Goal: Task Accomplishment & Management: Use online tool/utility

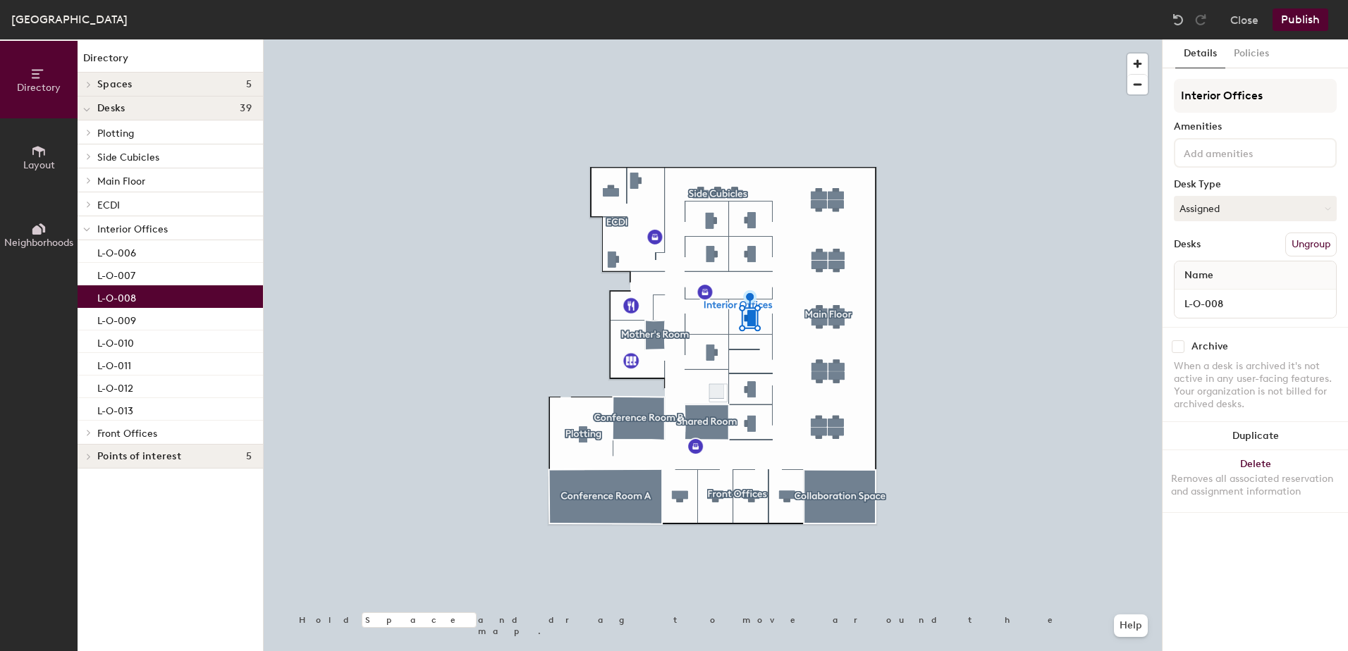
click at [51, 161] on span "Layout" at bounding box center [39, 165] width 32 height 12
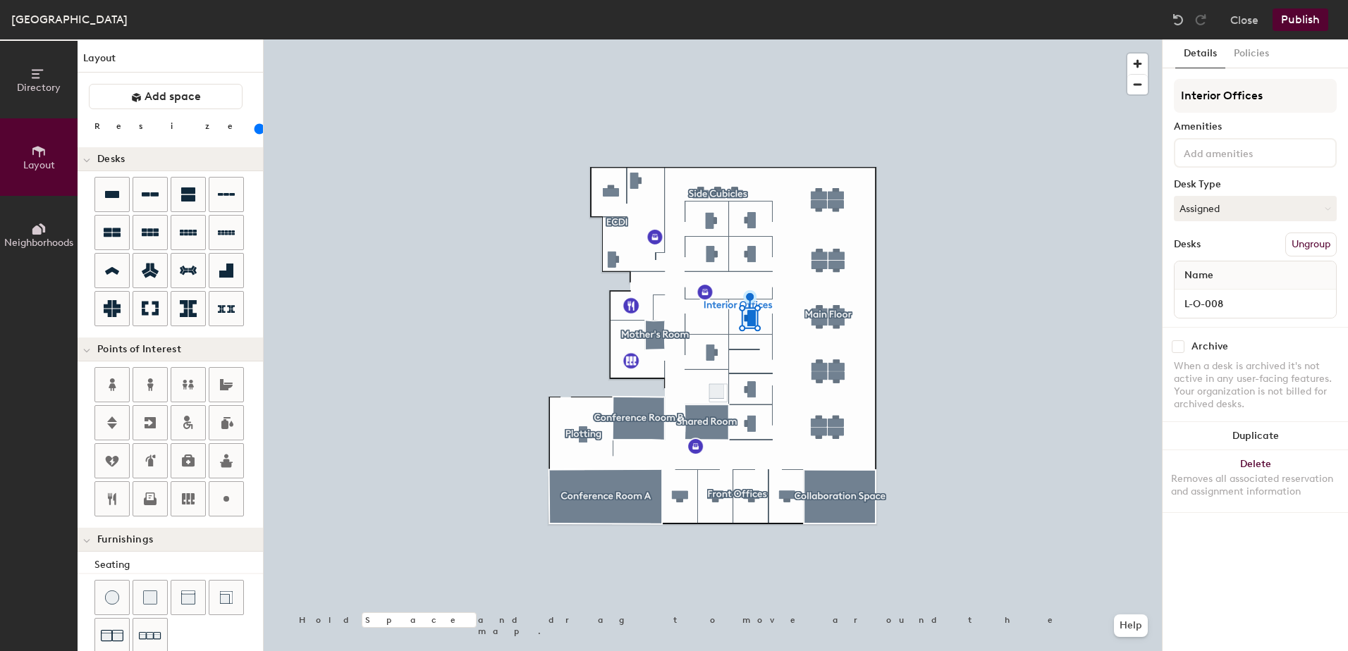
click at [42, 237] on span "Neighborhoods" at bounding box center [38, 243] width 69 height 12
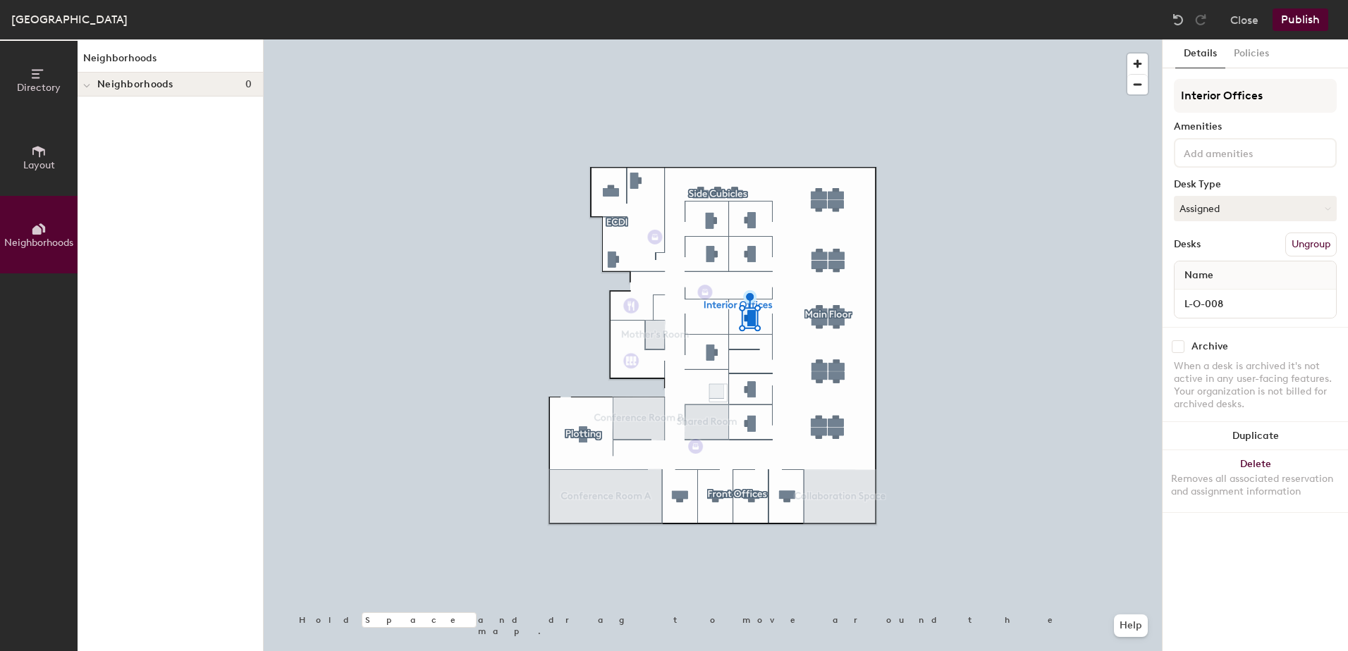
click at [23, 90] on span "Directory" at bounding box center [39, 88] width 44 height 12
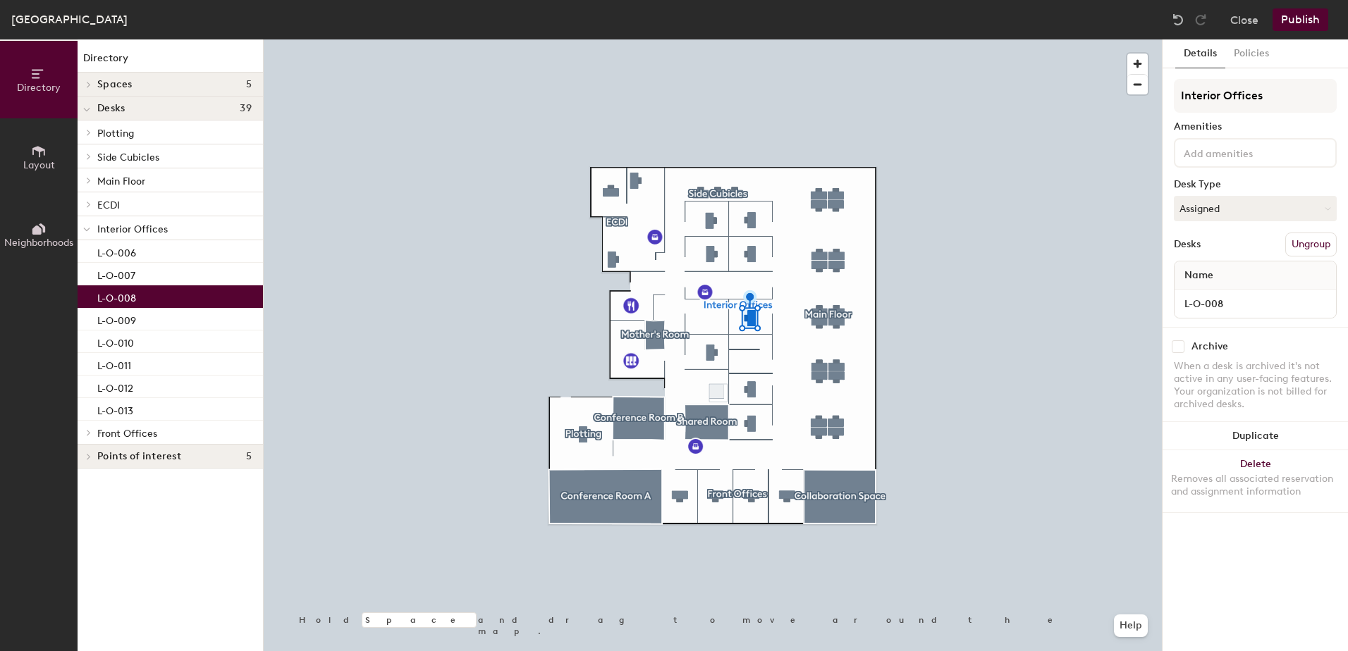
click at [86, 432] on icon at bounding box center [89, 432] width 6 height 7
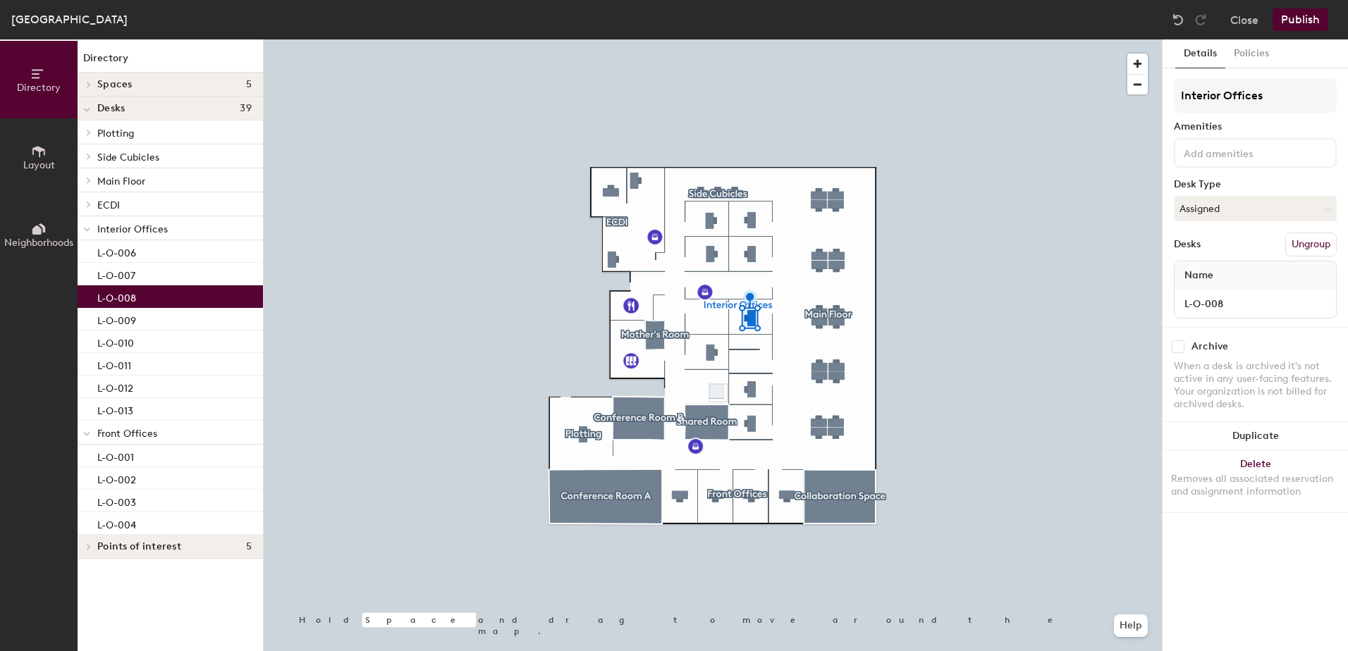
click at [85, 432] on icon at bounding box center [86, 434] width 7 height 6
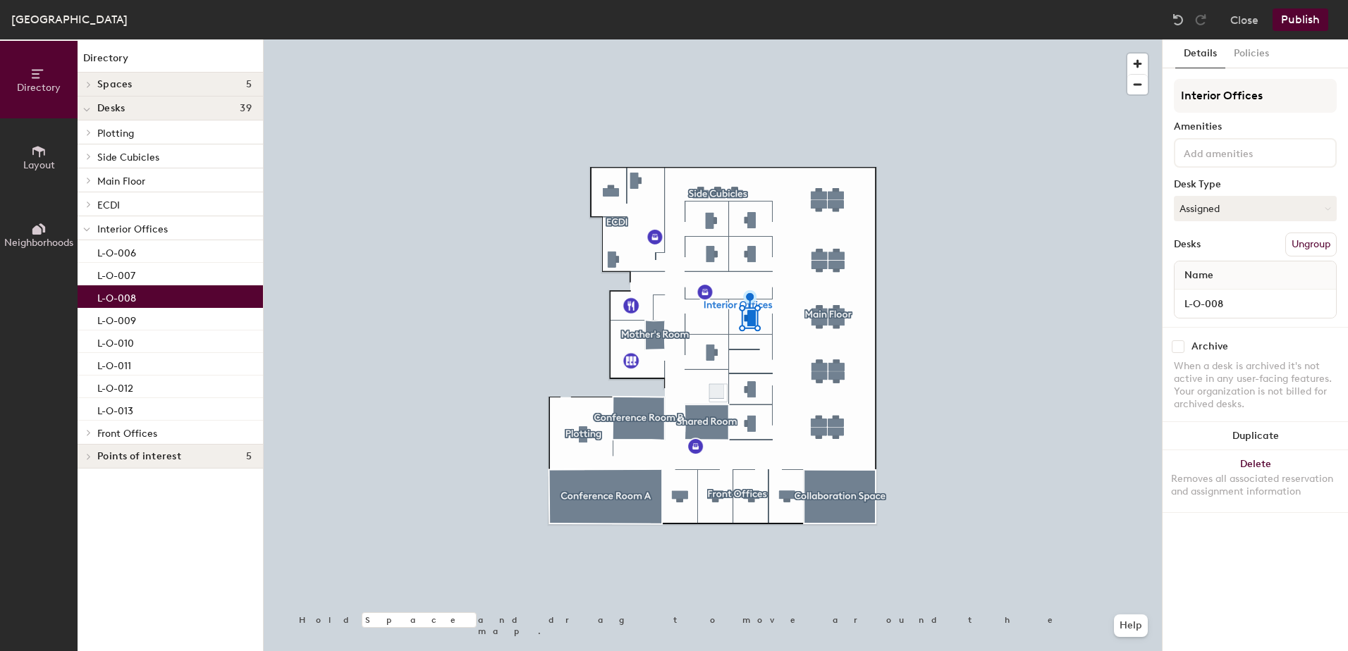
click at [87, 460] on div at bounding box center [87, 456] width 18 height 23
click at [87, 460] on icon at bounding box center [86, 458] width 7 height 6
click at [87, 90] on div at bounding box center [87, 84] width 18 height 23
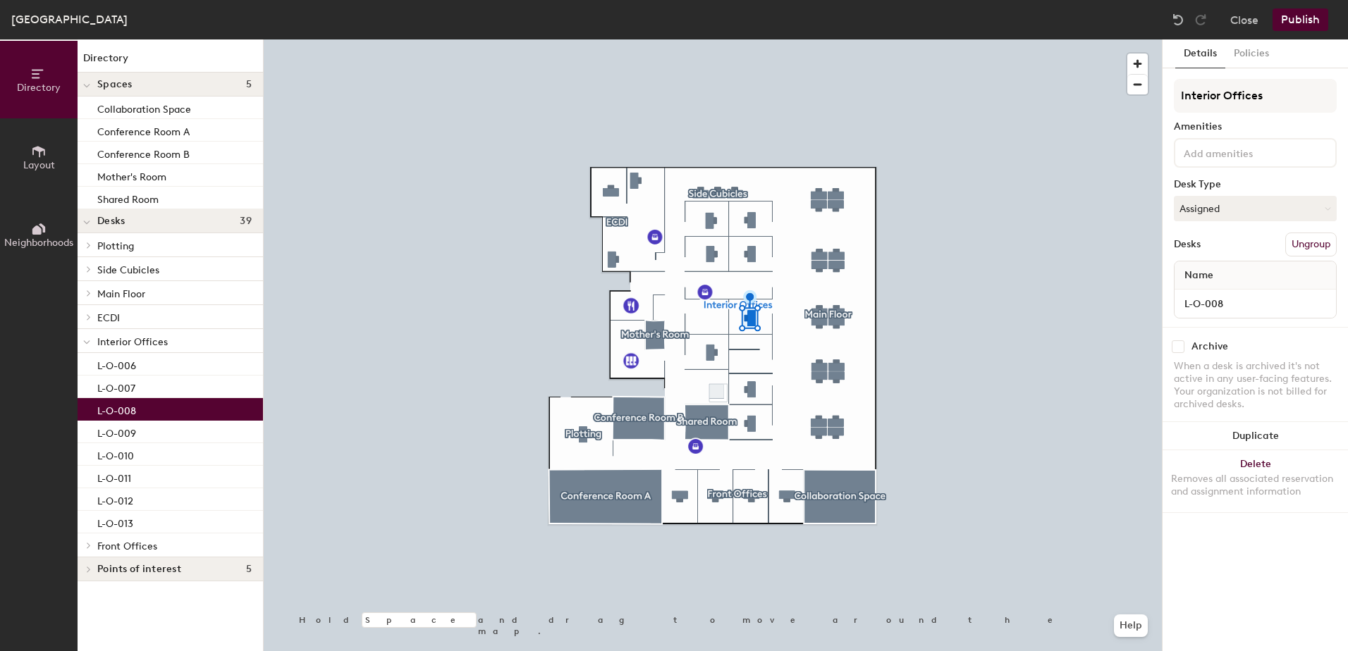
click at [87, 90] on span at bounding box center [86, 86] width 7 height 12
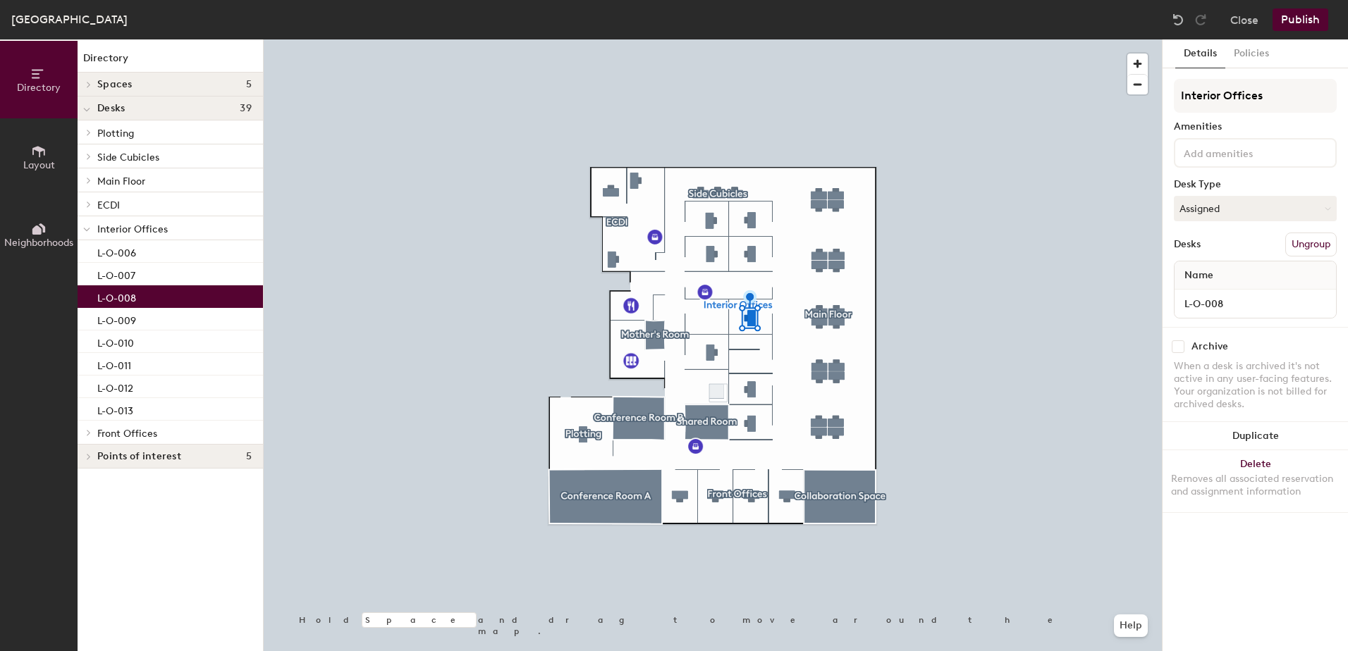
click at [87, 178] on icon at bounding box center [88, 181] width 3 height 6
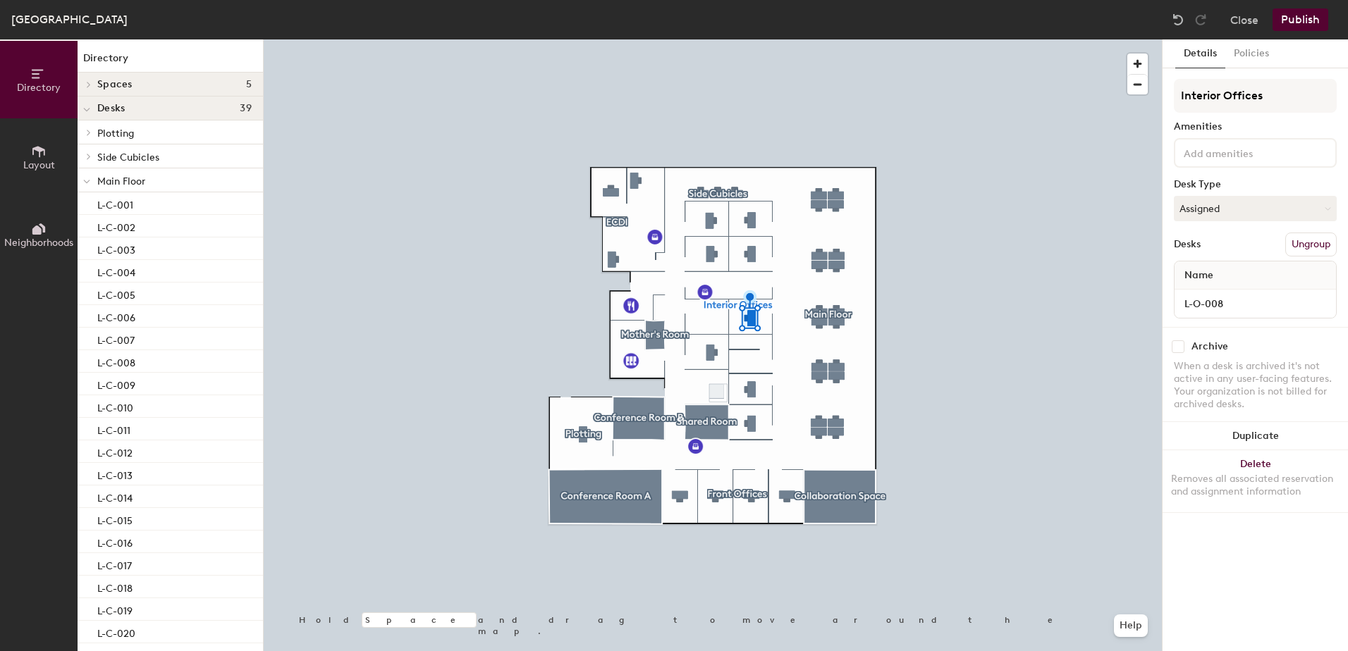
click at [87, 185] on span at bounding box center [86, 182] width 7 height 12
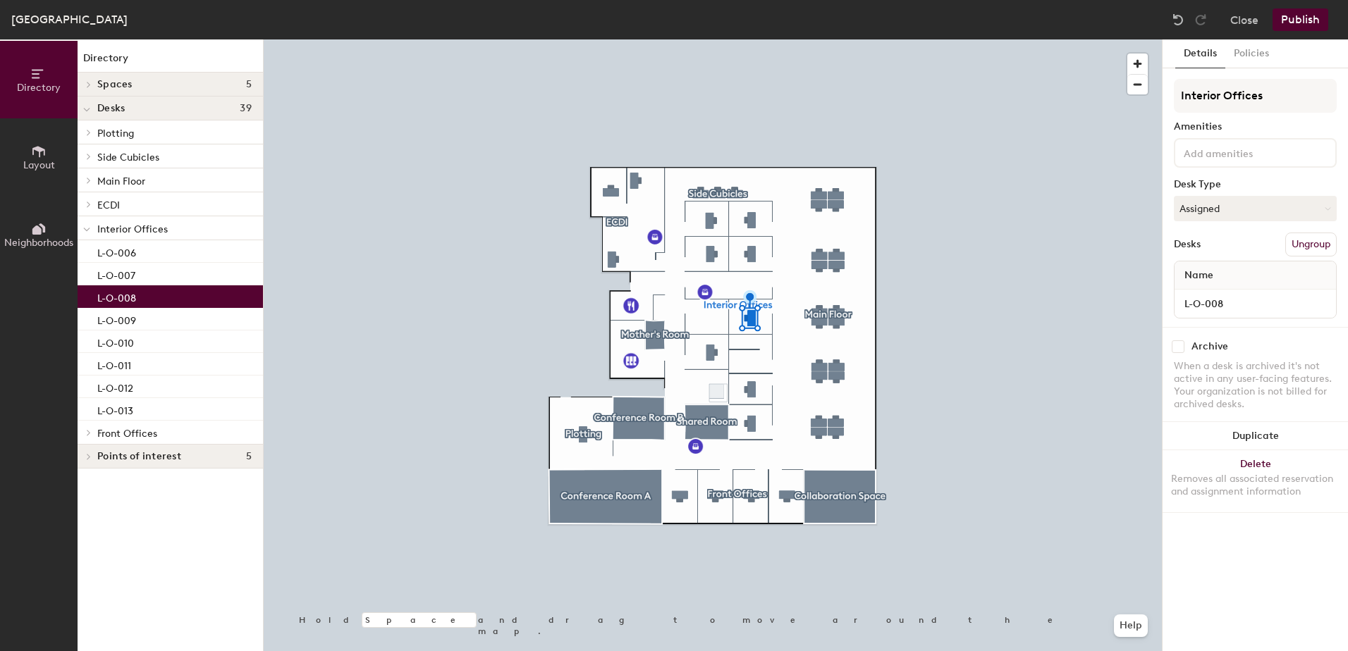
click at [117, 296] on p "L-O-008" at bounding box center [116, 296] width 39 height 16
click at [157, 302] on div "L-O-008" at bounding box center [170, 297] width 185 height 23
click at [158, 302] on div "L-O-008" at bounding box center [170, 297] width 185 height 23
click at [1229, 153] on input at bounding box center [1244, 152] width 127 height 17
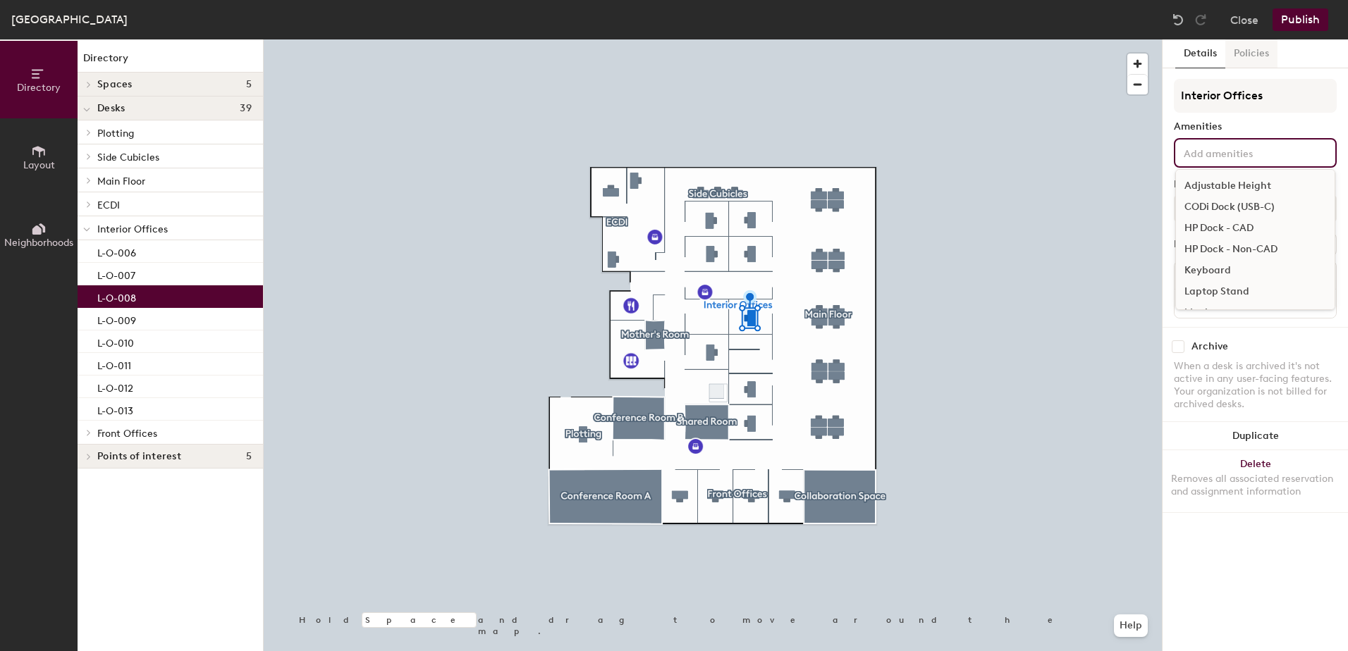
click at [1258, 58] on button "Policies" at bounding box center [1251, 53] width 52 height 29
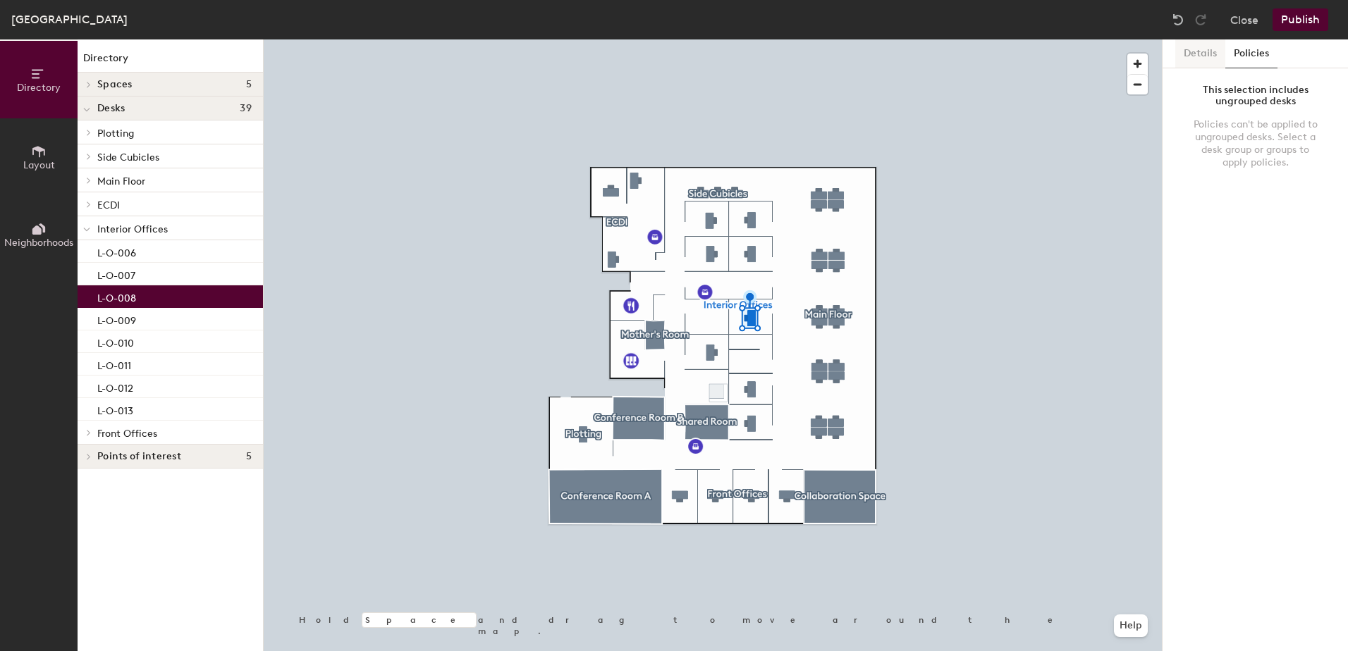
click at [1214, 42] on button "Details" at bounding box center [1200, 53] width 50 height 29
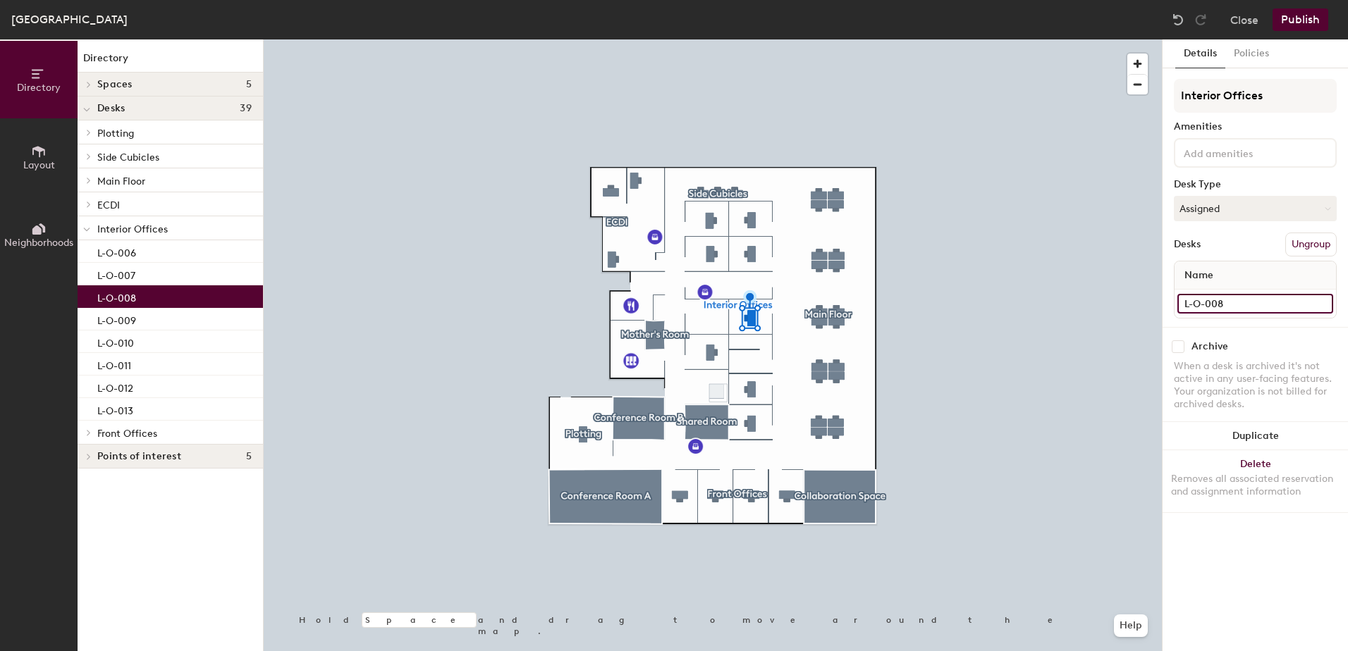
click at [1248, 304] on input "L-O-008" at bounding box center [1255, 304] width 156 height 20
click at [1331, 317] on div "L-O-008" at bounding box center [1254, 304] width 161 height 28
click at [1326, 302] on input "L-O-008" at bounding box center [1255, 304] width 156 height 20
click at [1291, 302] on input "L-O-008" at bounding box center [1255, 304] width 156 height 20
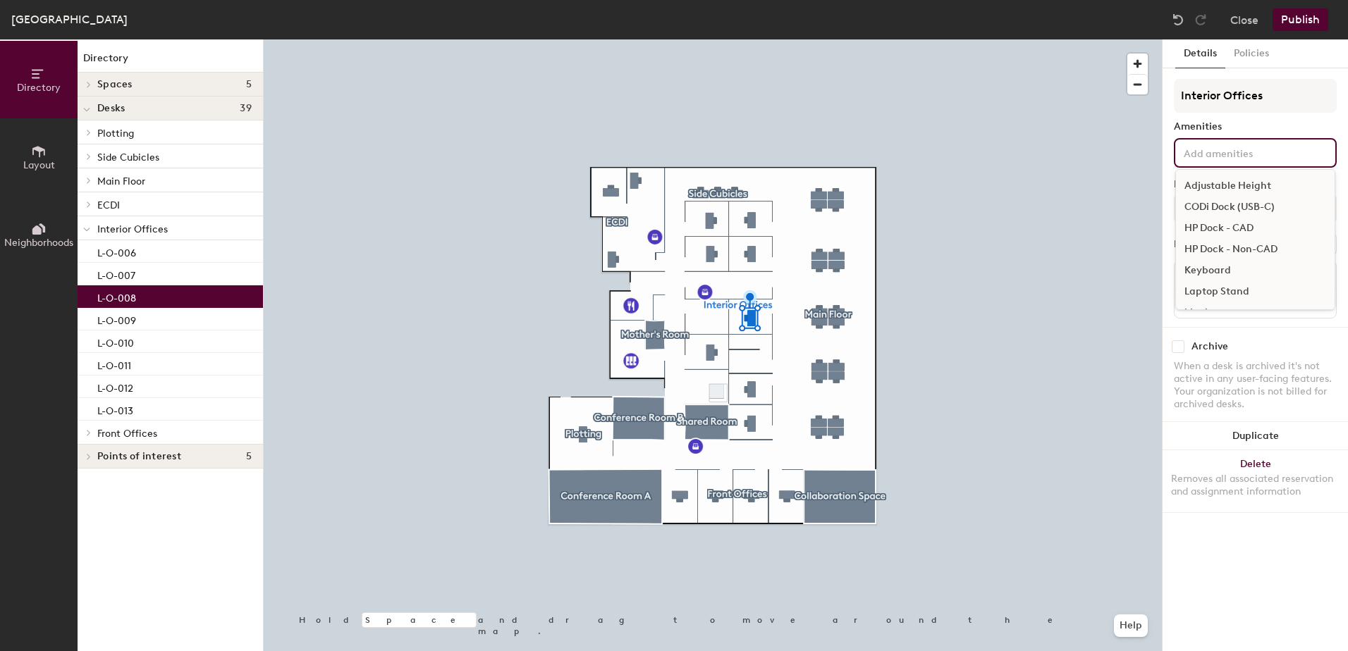
click at [1248, 156] on input at bounding box center [1244, 152] width 127 height 17
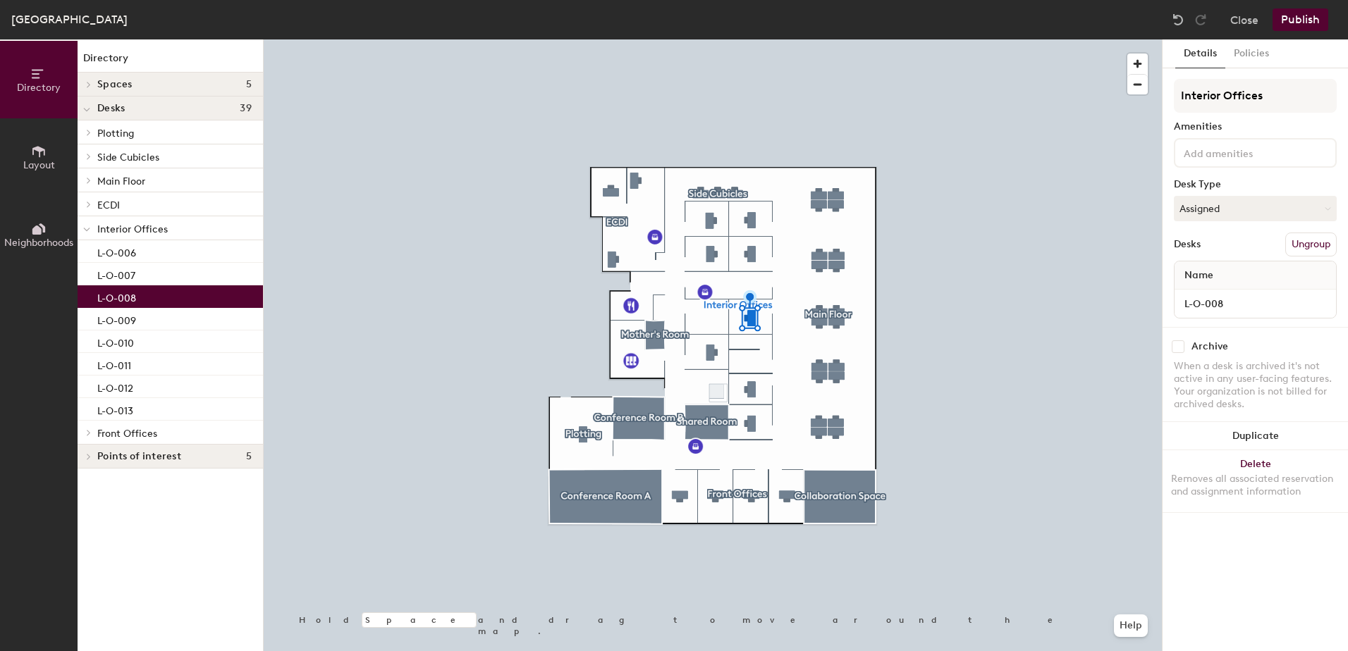
click at [1275, 351] on div "Archive" at bounding box center [1255, 346] width 163 height 13
click at [1267, 400] on div "When a desk is archived it's not active in any user-facing features. Your organ…" at bounding box center [1255, 385] width 163 height 51
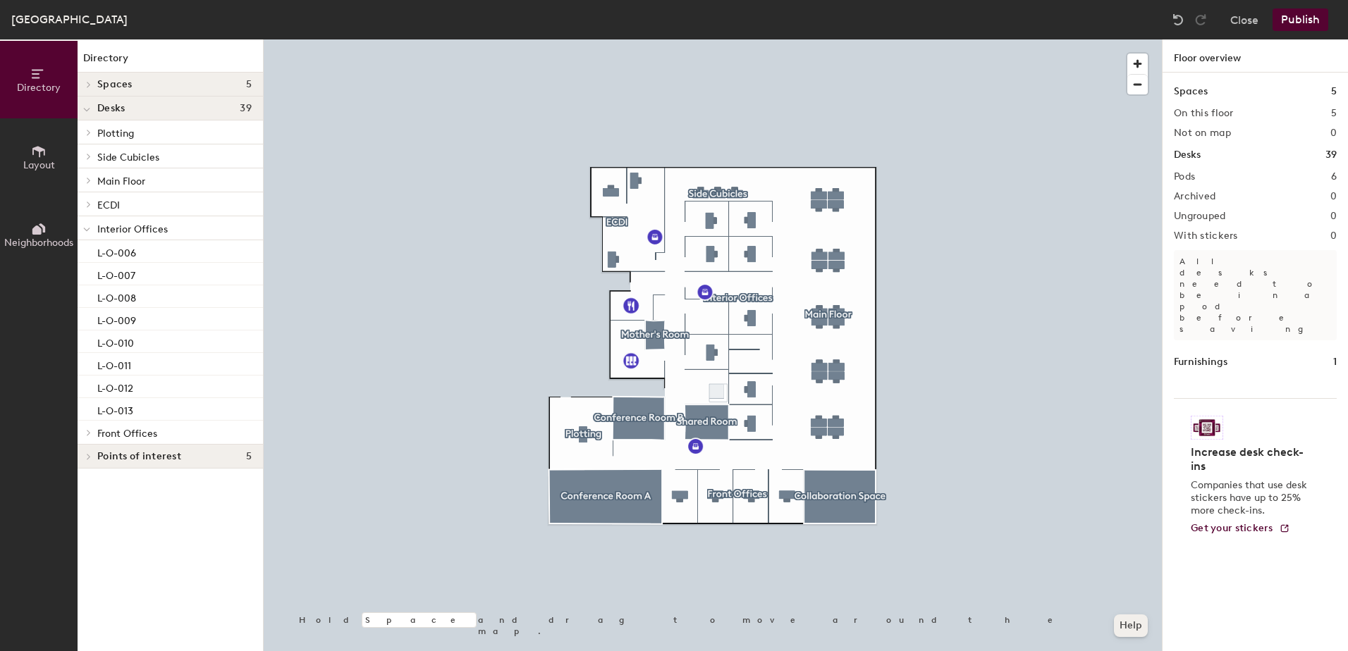
click at [1125, 619] on button "Help" at bounding box center [1131, 626] width 34 height 23
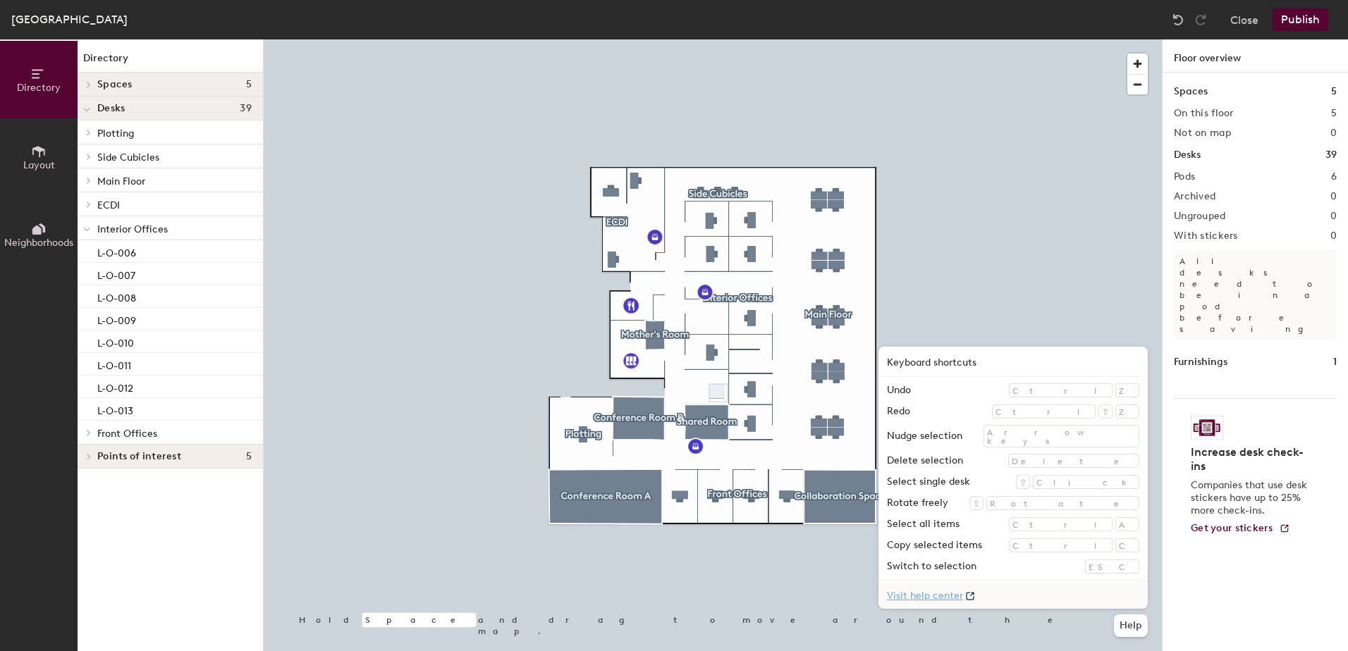
click at [1023, 595] on link "Visit help center" at bounding box center [1012, 595] width 269 height 28
click at [1245, 17] on button "Close" at bounding box center [1244, 19] width 28 height 23
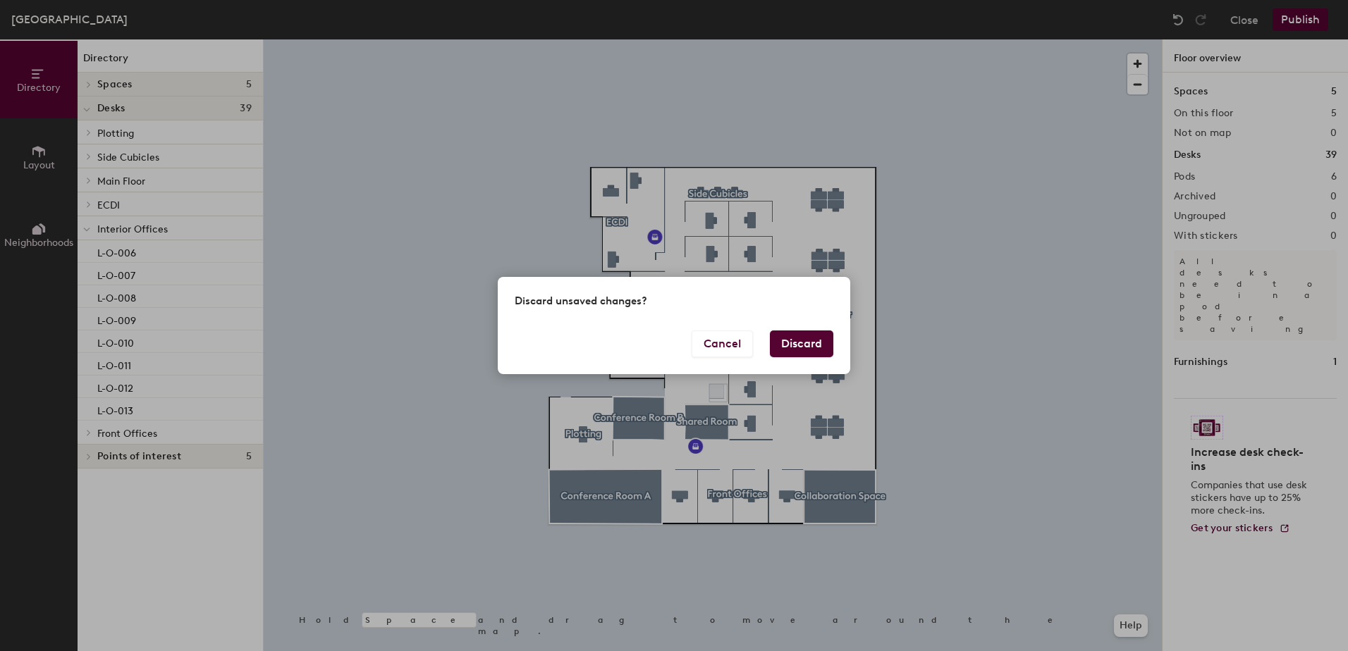
click at [782, 339] on button "Discard" at bounding box center [801, 344] width 63 height 27
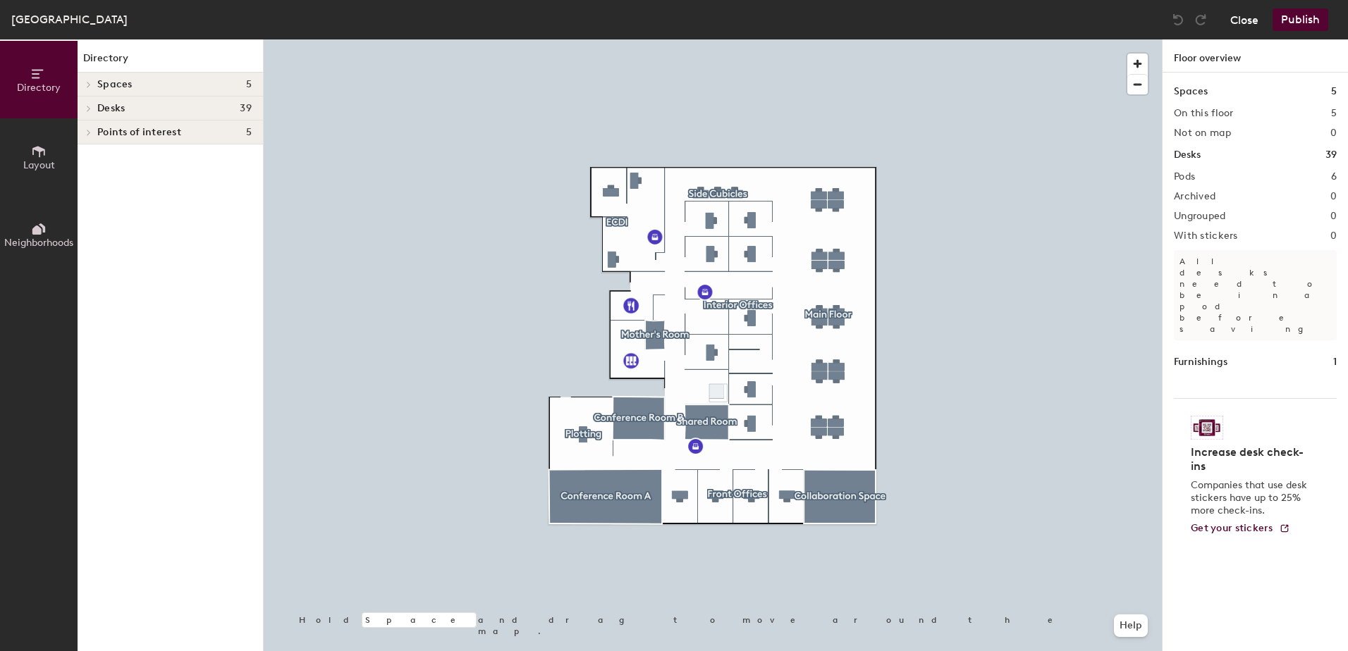
click at [1244, 23] on button "Close" at bounding box center [1244, 19] width 28 height 23
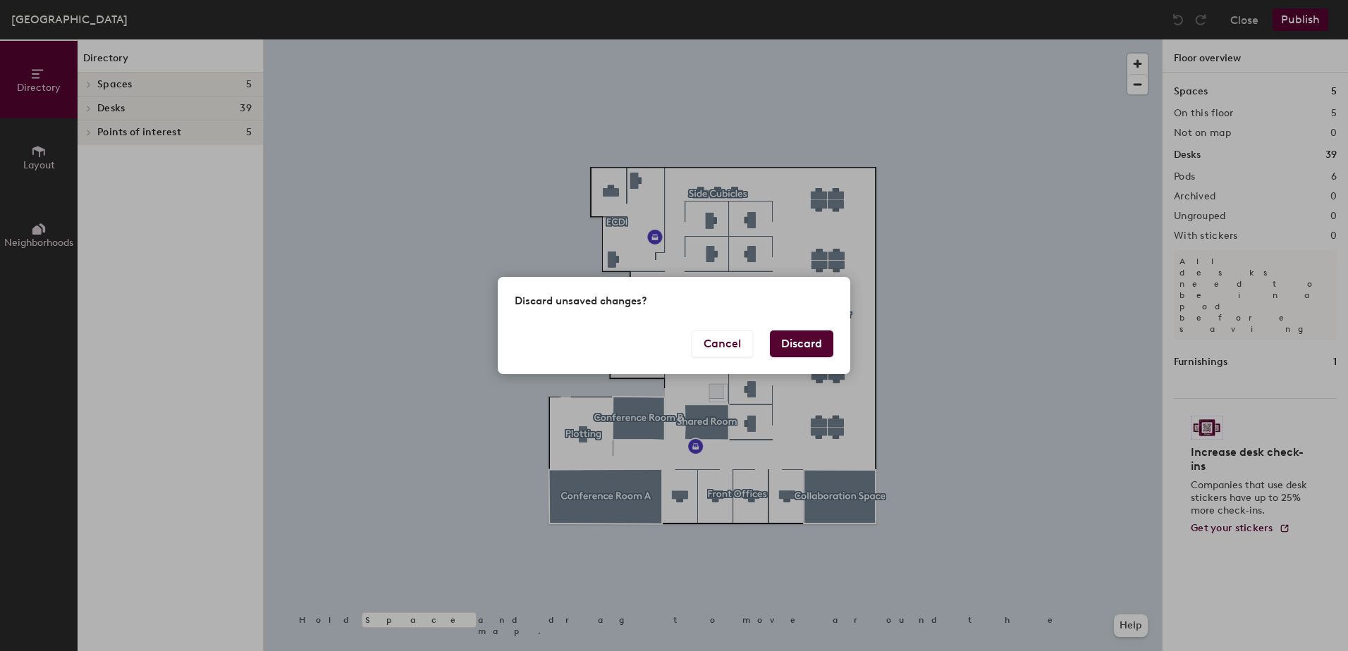
click at [830, 345] on button "Discard" at bounding box center [801, 344] width 63 height 27
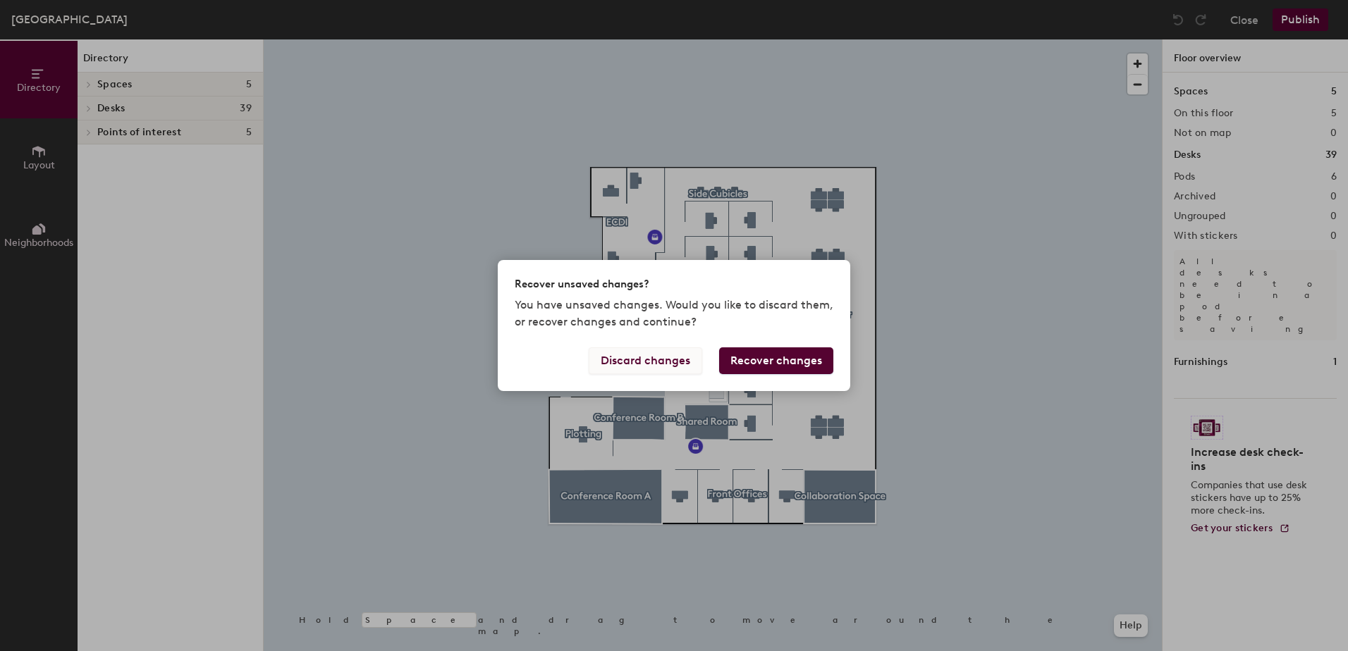
click at [620, 367] on button "Discard changes" at bounding box center [645, 361] width 113 height 27
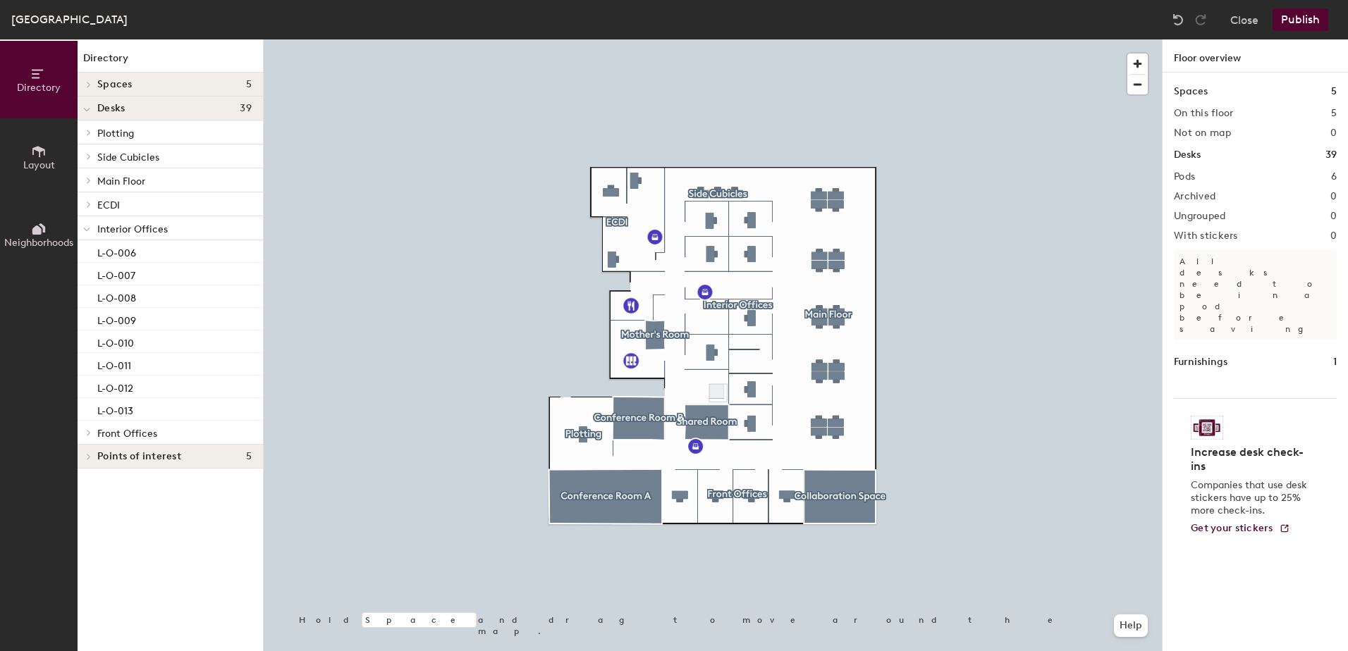
click at [1226, 20] on div "Close Publish" at bounding box center [1252, 19] width 170 height 23
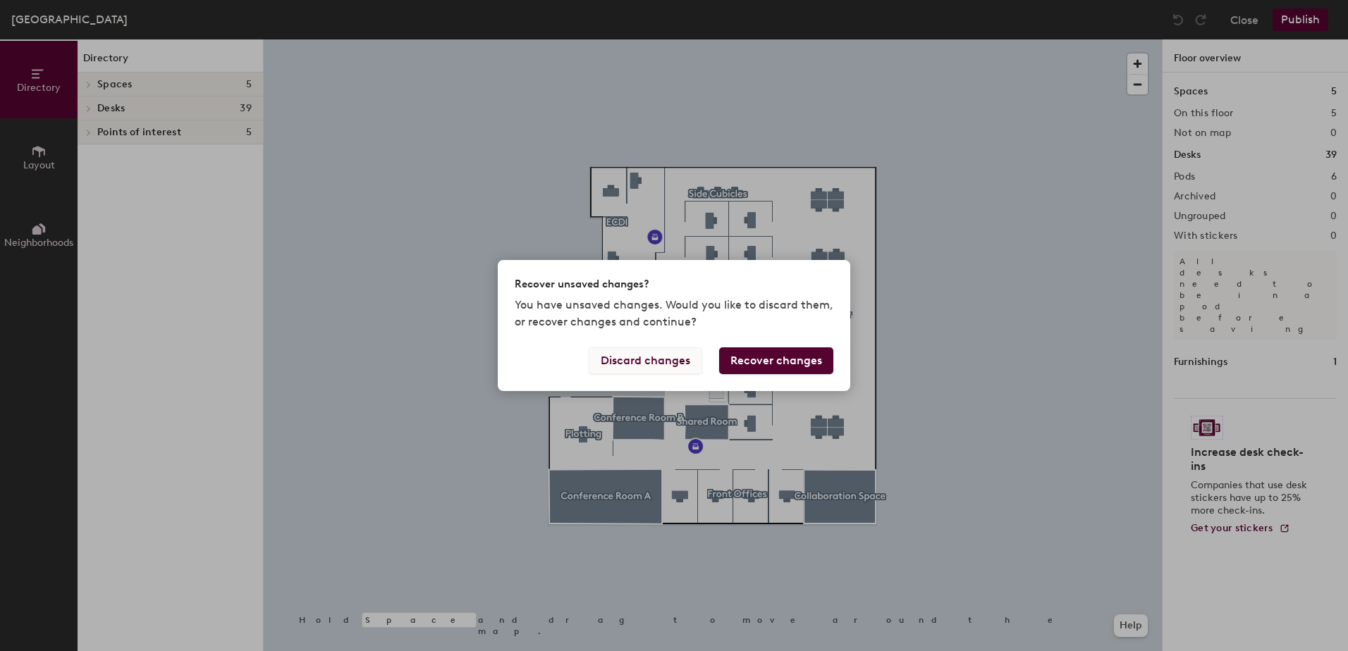
click at [701, 361] on button "Discard changes" at bounding box center [645, 361] width 113 height 27
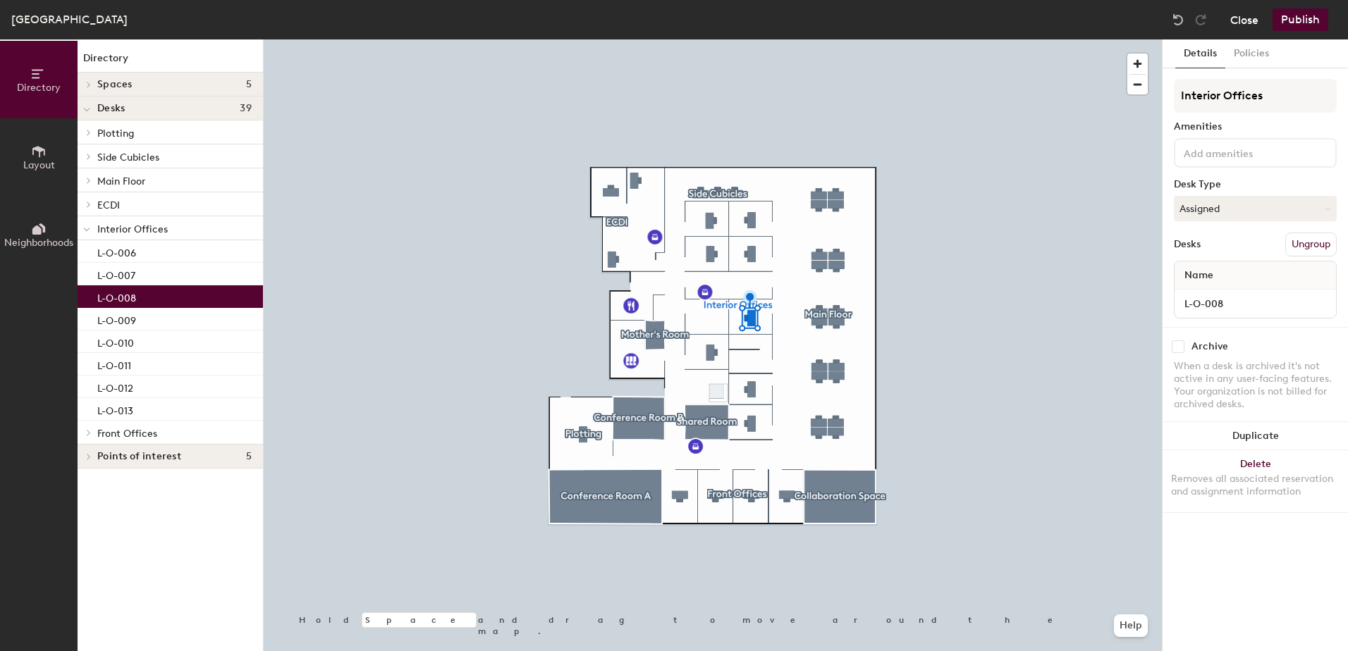
click at [1251, 17] on button "Close" at bounding box center [1244, 19] width 28 height 23
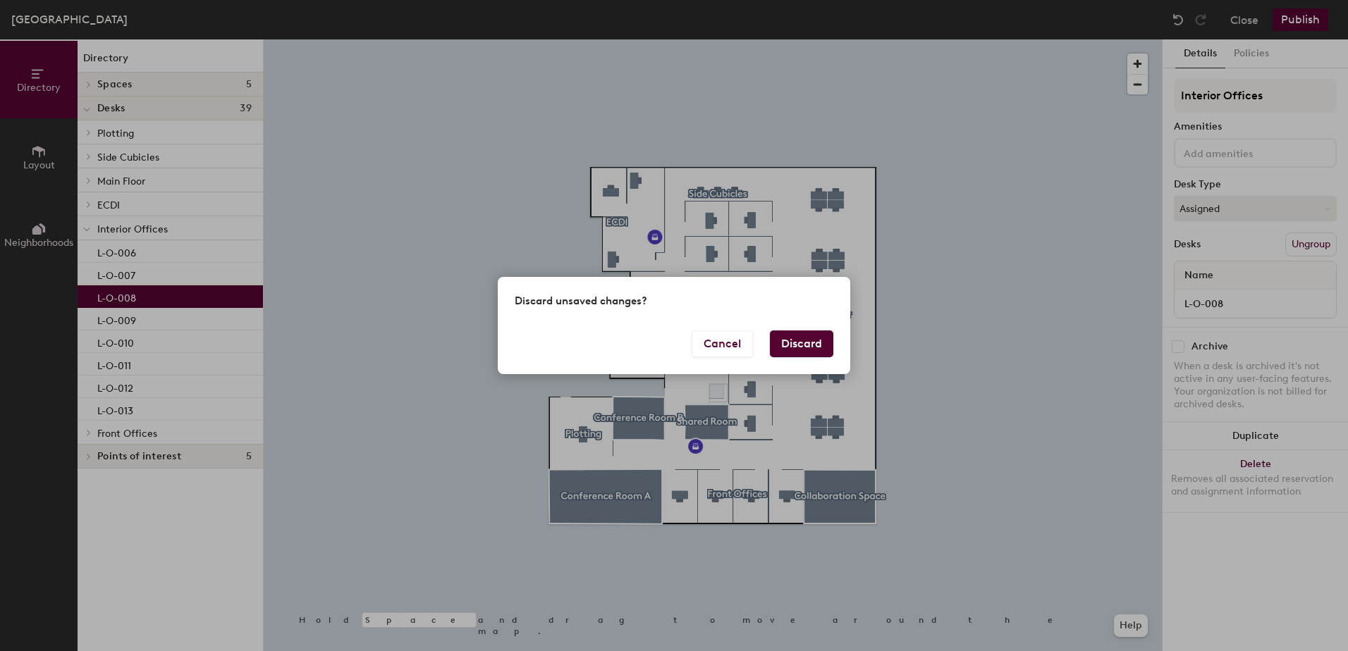
click at [806, 350] on button "Discard" at bounding box center [801, 344] width 63 height 27
